Goal: Transaction & Acquisition: Purchase product/service

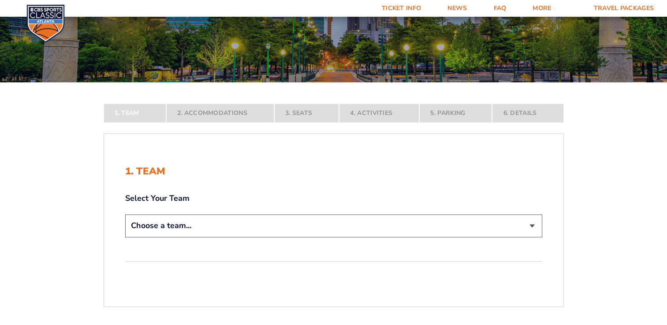
scroll to position [123, 0]
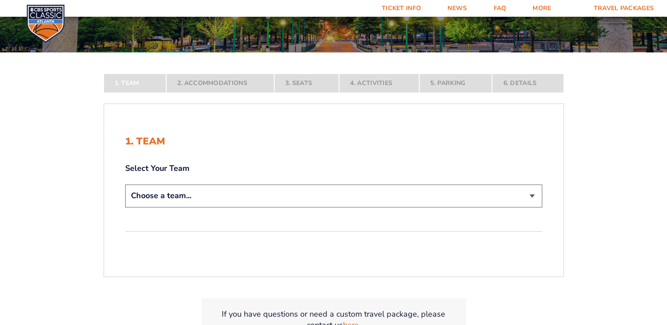
click at [532, 194] on select "Choose a team... [US_STATE] Wildcats [US_STATE] State Buckeyes [US_STATE] Tar H…" at bounding box center [333, 196] width 417 height 22
select select "12956"
click at [125, 207] on select "Choose a team... [US_STATE] Wildcats [US_STATE] State Buckeyes [US_STATE] Tar H…" at bounding box center [333, 196] width 417 height 22
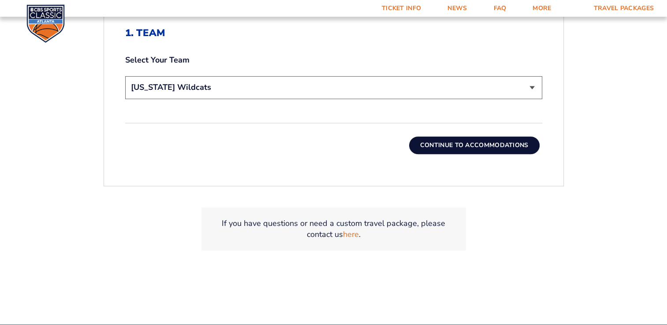
scroll to position [305, 0]
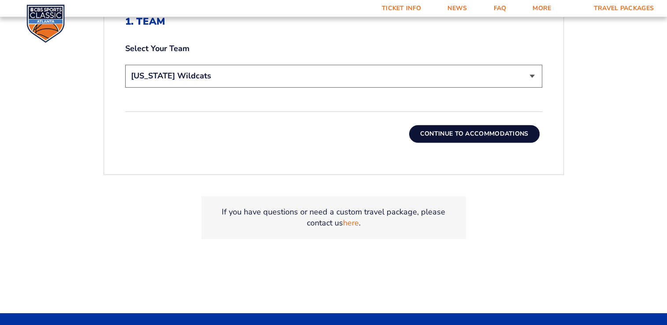
click at [481, 128] on button "Continue To Accommodations" at bounding box center [474, 134] width 130 height 18
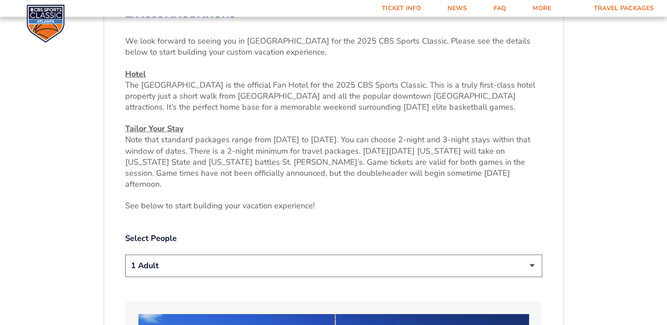
scroll to position [371, 0]
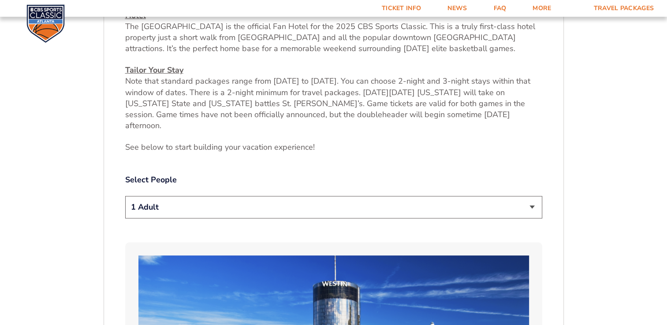
click at [534, 196] on select "1 Adult 2 Adults 3 Adults 4 Adults 2 Adults + 1 Child 2 Adults + 2 Children 2 A…" at bounding box center [333, 207] width 417 height 22
select select "4 Adults"
click at [125, 196] on select "1 Adult 2 Adults 3 Adults 4 Adults 2 Adults + 1 Child 2 Adults + 2 Children 2 A…" at bounding box center [333, 207] width 417 height 22
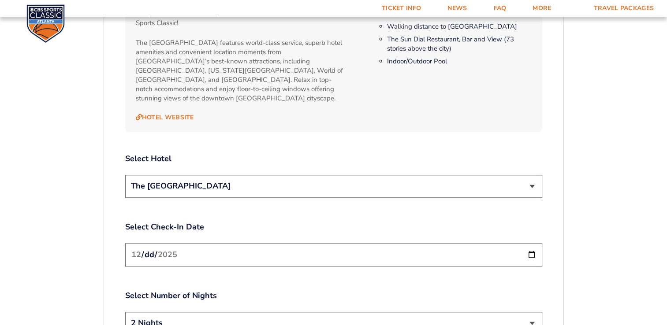
scroll to position [953, 0]
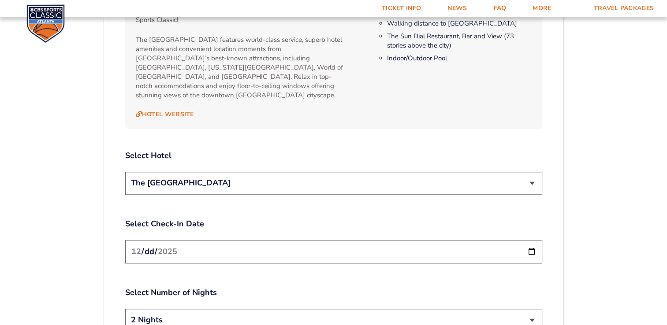
click at [532, 172] on select "The [GEOGRAPHIC_DATA]" at bounding box center [333, 183] width 417 height 22
click at [531, 240] on input "[DATE]" at bounding box center [333, 251] width 417 height 23
click at [530, 309] on select "2 Nights 3 Nights" at bounding box center [333, 320] width 417 height 22
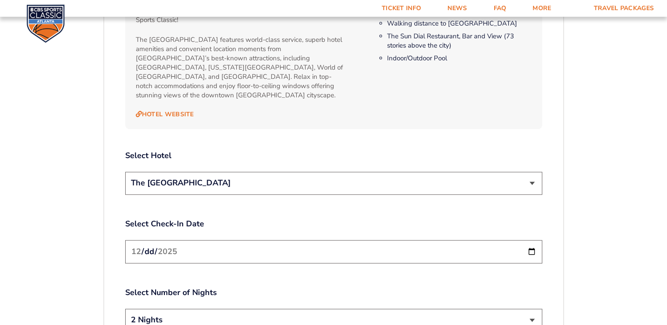
click at [530, 309] on select "2 Nights 3 Nights" at bounding box center [333, 320] width 417 height 22
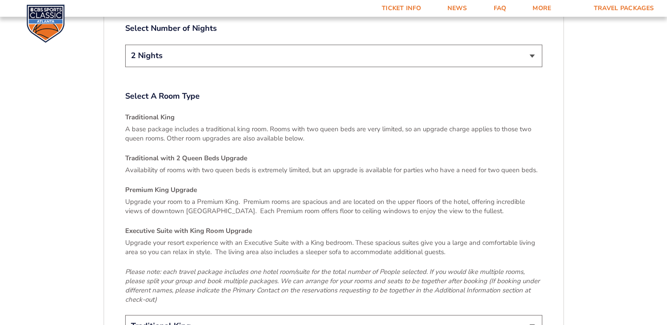
scroll to position [1229, 0]
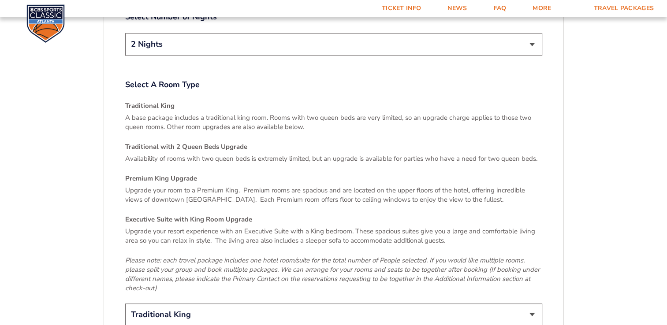
click at [532, 304] on select "Traditional King Traditional with 2 Queen Beds Upgrade (+$45 per night) Premium…" at bounding box center [333, 315] width 417 height 22
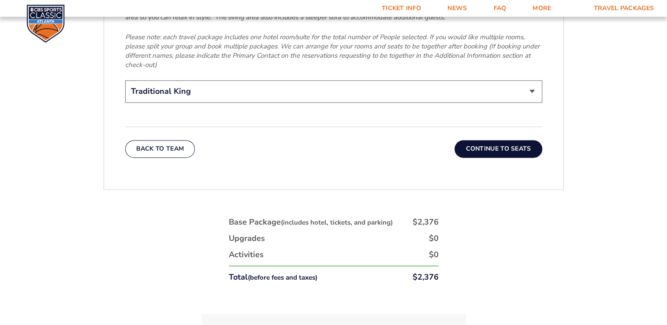
scroll to position [1423, 0]
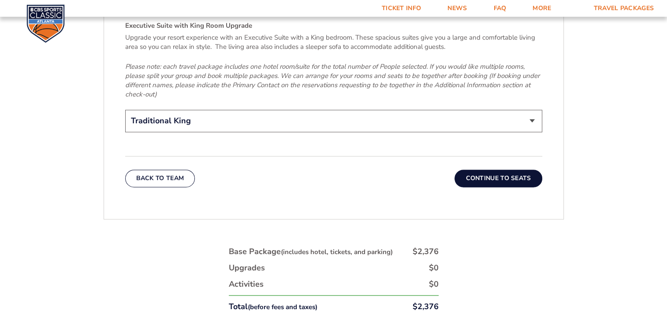
click at [489, 170] on button "Continue To Seats" at bounding box center [497, 179] width 87 height 18
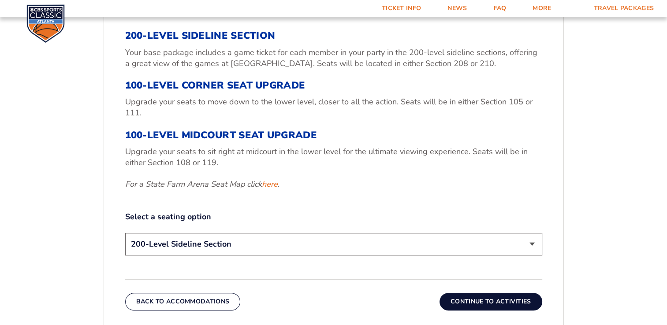
scroll to position [336, 0]
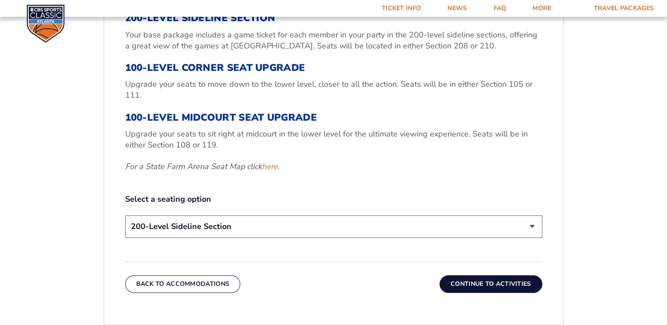
click at [533, 225] on select "200-Level Sideline Section 100-Level Corner Seat Upgrade (+$120 per person) 100…" at bounding box center [333, 226] width 417 height 22
click at [125, 215] on select "200-Level Sideline Section 100-Level Corner Seat Upgrade (+$120 per person) 100…" at bounding box center [333, 226] width 417 height 22
click at [494, 282] on button "Continue To Activities" at bounding box center [490, 284] width 103 height 18
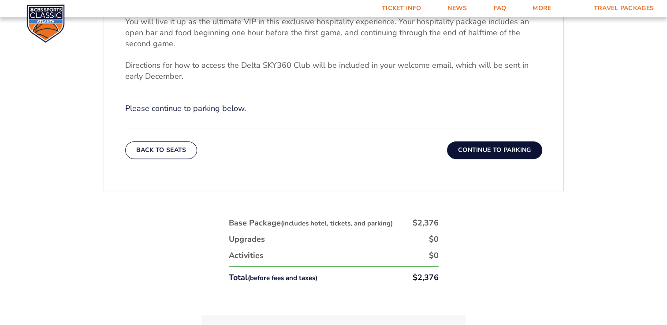
scroll to position [394, 0]
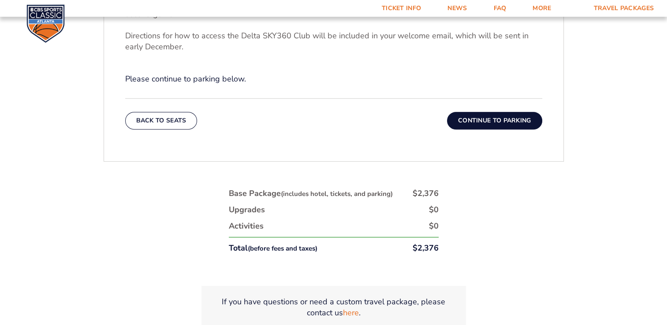
click at [529, 117] on button "Continue To Parking" at bounding box center [494, 121] width 95 height 18
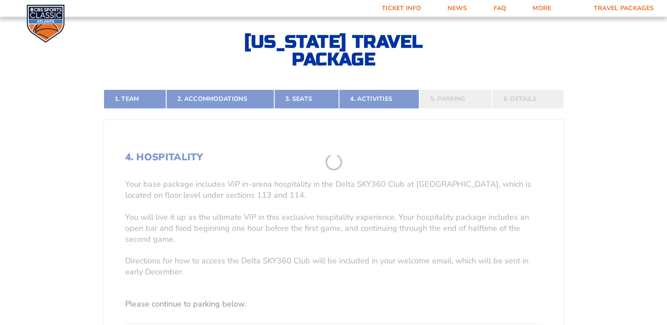
scroll to position [153, 0]
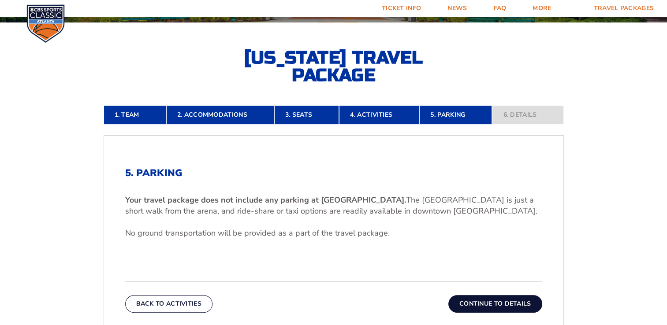
click at [497, 301] on button "Continue To Details" at bounding box center [495, 304] width 94 height 18
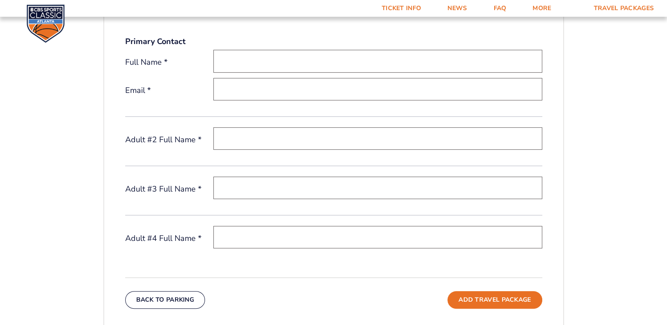
scroll to position [321, 0]
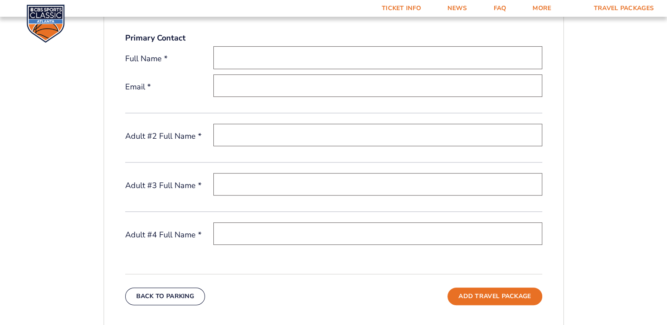
click at [248, 57] on input "text" at bounding box center [377, 57] width 329 height 22
type input "[PERSON_NAME]"
click at [243, 87] on input "email" at bounding box center [377, 85] width 329 height 22
type input "[EMAIL_ADDRESS][DOMAIN_NAME]"
click at [241, 131] on input "text" at bounding box center [377, 135] width 329 height 22
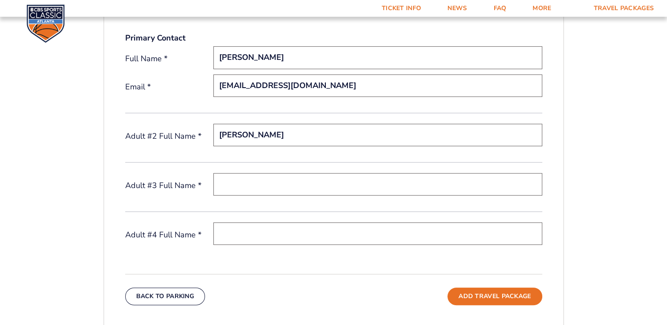
type input "[PERSON_NAME]"
click at [229, 181] on input "text" at bounding box center [377, 184] width 329 height 22
click at [256, 183] on input "[PERSON_NAME]" at bounding box center [377, 184] width 329 height 22
type input "[PERSON_NAME]"
click at [224, 233] on input "text" at bounding box center [377, 234] width 329 height 22
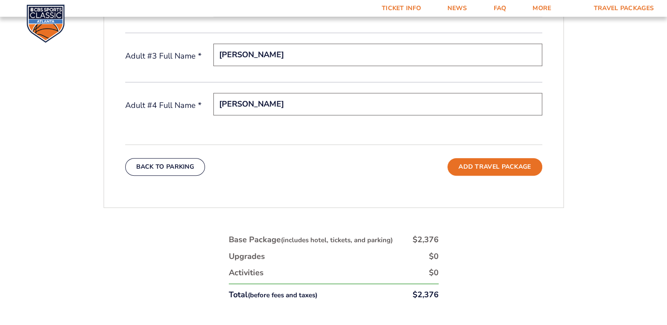
scroll to position [468, 0]
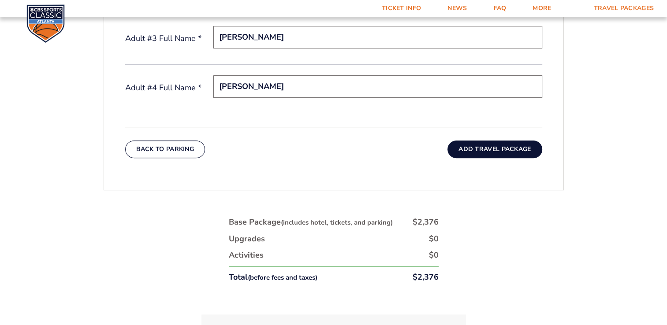
type input "[PERSON_NAME]"
click at [511, 147] on button "Add Travel Package" at bounding box center [494, 150] width 94 height 18
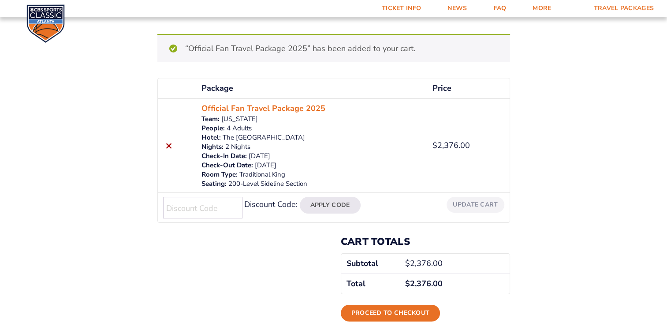
scroll to position [111, 0]
